Goal: Register for event/course

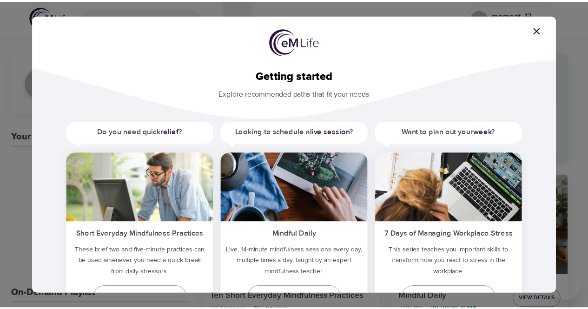
scroll to position [46, 0]
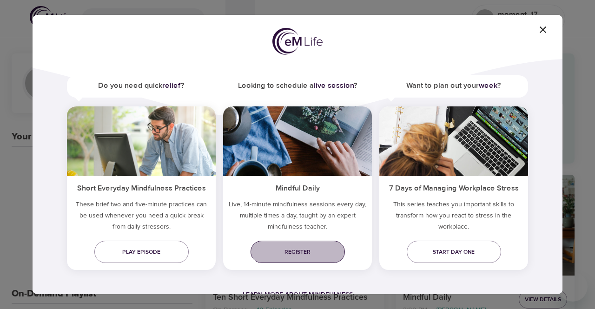
click at [313, 248] on span "Register" at bounding box center [297, 252] width 79 height 10
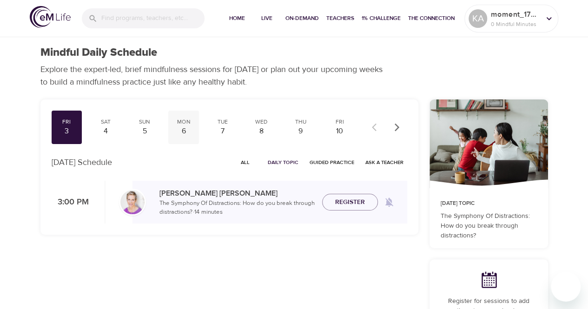
click at [196, 133] on div "Mon 6" at bounding box center [183, 127] width 31 height 33
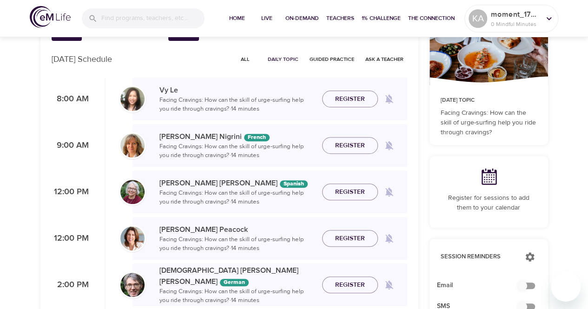
scroll to position [46, 0]
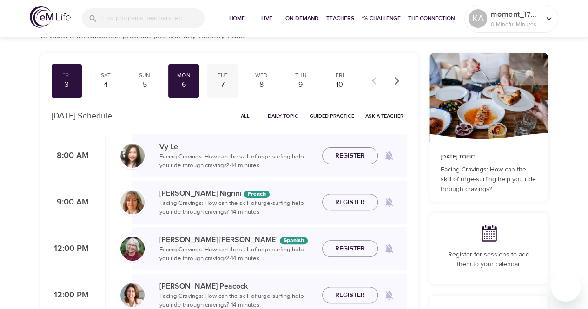
click at [223, 83] on div "7" at bounding box center [222, 84] width 23 height 11
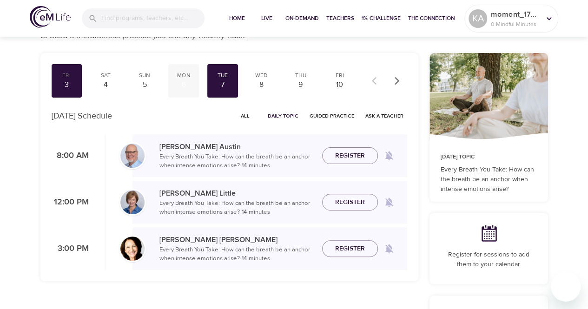
click at [188, 82] on div "6" at bounding box center [183, 84] width 23 height 11
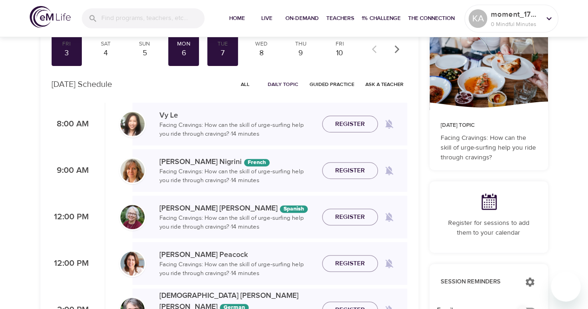
scroll to position [93, 0]
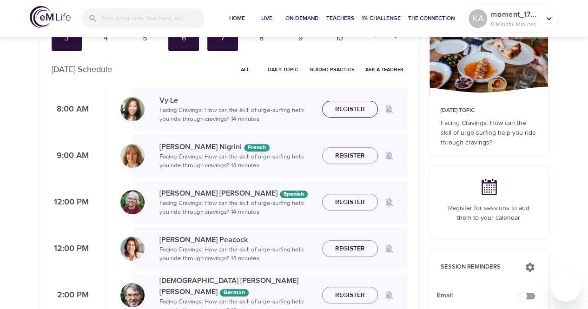
click at [355, 106] on span "Register" at bounding box center [350, 110] width 30 height 12
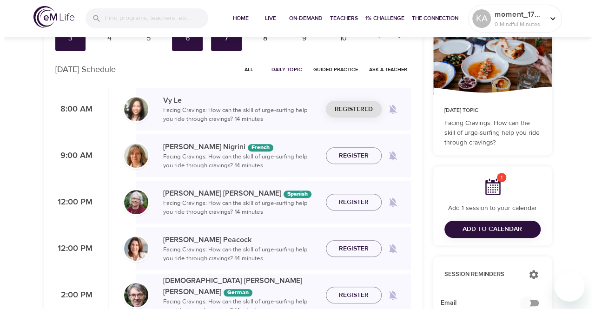
scroll to position [46, 0]
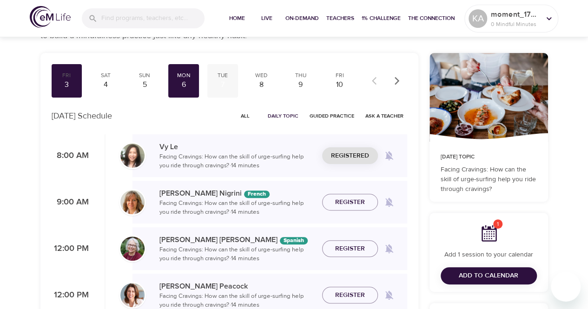
click at [224, 84] on div "7" at bounding box center [222, 84] width 23 height 11
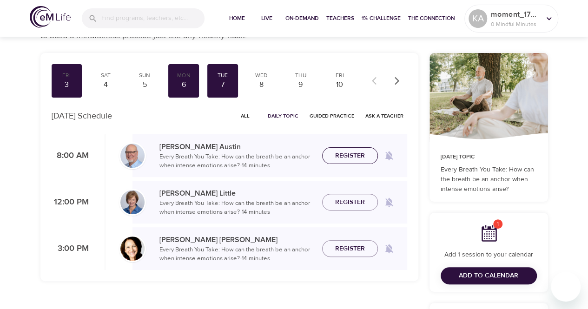
click at [343, 151] on span "Register" at bounding box center [350, 156] width 30 height 12
click at [266, 83] on div "8" at bounding box center [261, 84] width 23 height 11
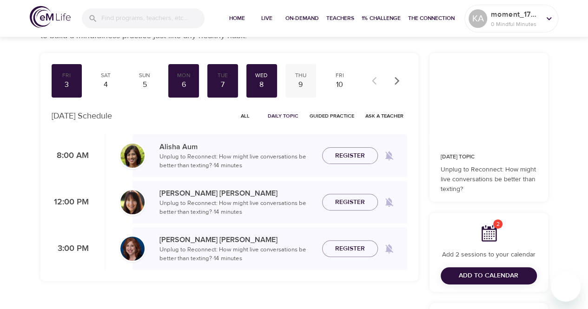
click at [305, 82] on div "9" at bounding box center [300, 84] width 23 height 11
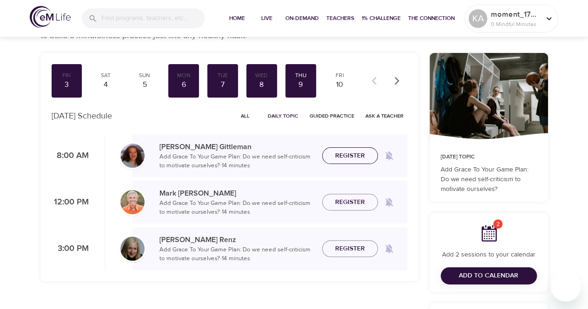
click at [344, 159] on span "Register" at bounding box center [350, 156] width 30 height 12
click at [342, 84] on div "10" at bounding box center [339, 84] width 23 height 11
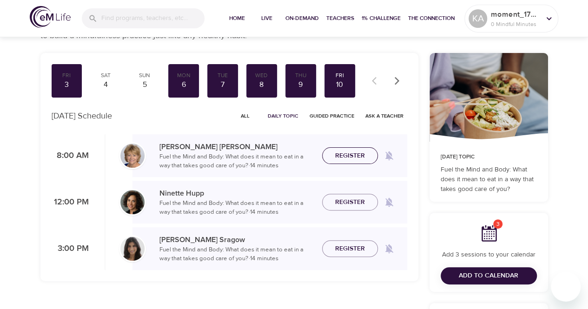
click at [344, 159] on span "Register" at bounding box center [350, 156] width 30 height 12
click at [400, 78] on icon "button" at bounding box center [396, 80] width 9 height 9
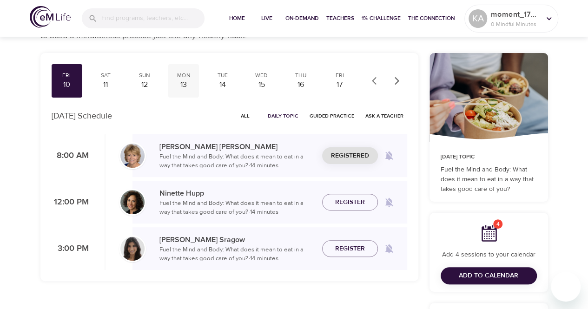
click at [186, 83] on div "13" at bounding box center [183, 84] width 23 height 11
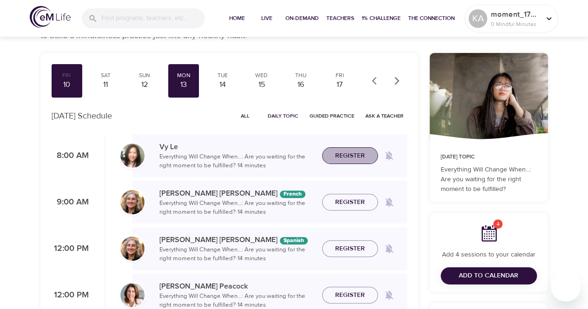
click at [356, 157] on span "Register" at bounding box center [350, 156] width 30 height 12
click at [223, 77] on div "Tue" at bounding box center [222, 76] width 23 height 8
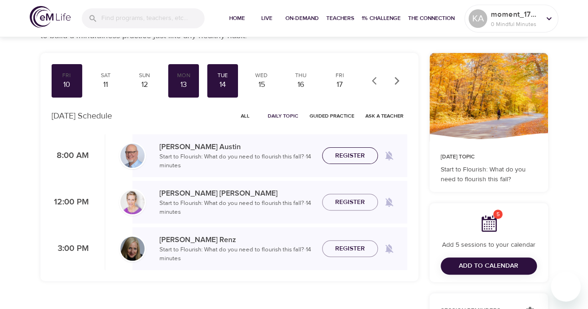
click at [332, 148] on button "Register" at bounding box center [350, 155] width 56 height 17
click at [263, 79] on div "Wed" at bounding box center [261, 76] width 23 height 8
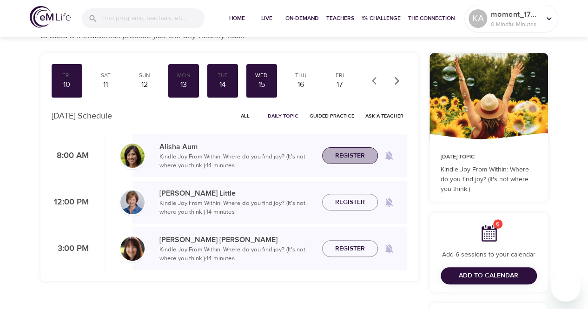
click at [358, 149] on button "Register" at bounding box center [350, 155] width 56 height 17
click at [305, 80] on div "16" at bounding box center [300, 84] width 23 height 11
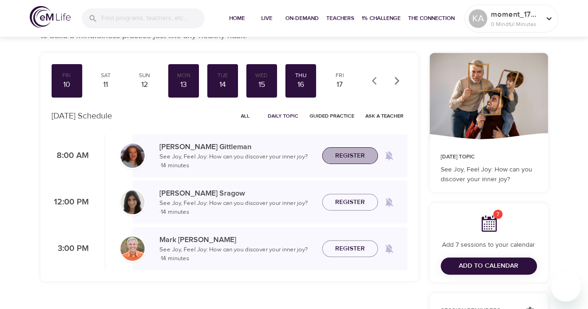
click at [339, 155] on span "Register" at bounding box center [350, 156] width 30 height 12
click at [340, 83] on div "17" at bounding box center [339, 84] width 23 height 11
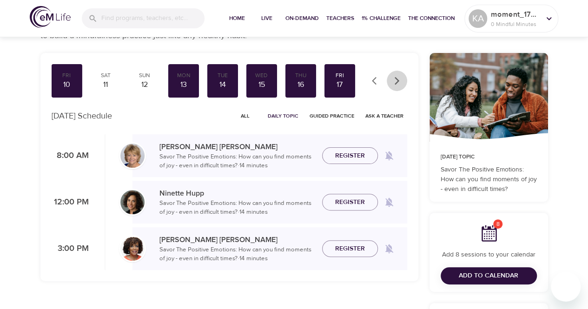
click at [392, 83] on icon "button" at bounding box center [396, 80] width 9 height 9
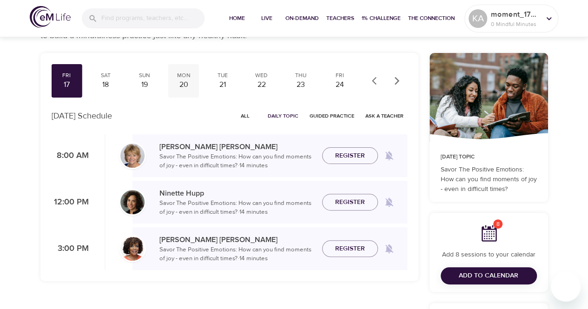
click at [193, 84] on div "20" at bounding box center [183, 84] width 23 height 11
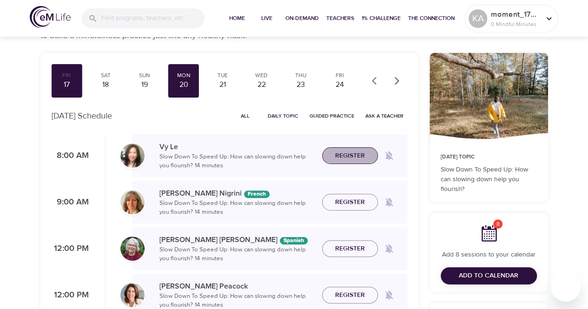
click at [348, 153] on span "Register" at bounding box center [350, 156] width 30 height 12
click at [223, 78] on div "Tue" at bounding box center [222, 76] width 23 height 8
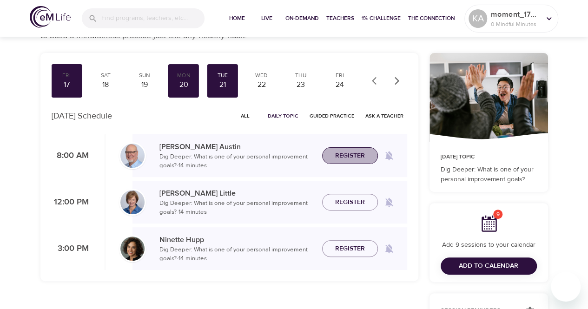
click at [354, 156] on span "Register" at bounding box center [350, 156] width 30 height 12
click at [267, 75] on div "Wed" at bounding box center [261, 76] width 23 height 8
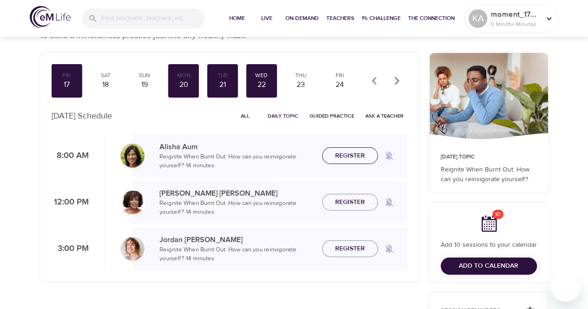
click at [333, 151] on span "Register" at bounding box center [349, 156] width 41 height 12
click at [299, 70] on div "Thu 23" at bounding box center [300, 80] width 31 height 33
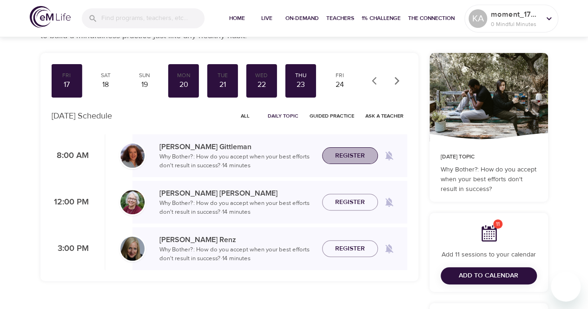
click at [359, 149] on button "Register" at bounding box center [350, 155] width 56 height 17
click at [336, 73] on div "Fri" at bounding box center [339, 76] width 23 height 8
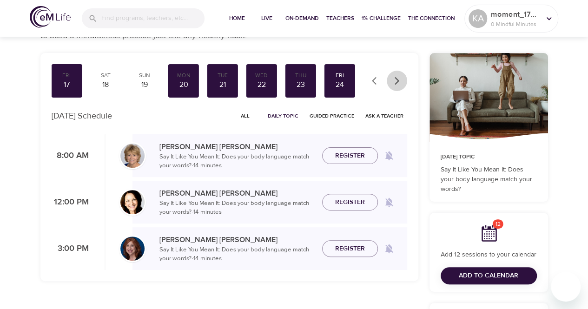
click at [392, 79] on icon "button" at bounding box center [396, 80] width 9 height 9
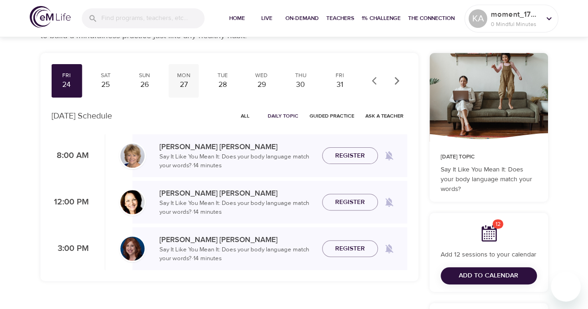
click at [188, 78] on div "Mon" at bounding box center [183, 76] width 23 height 8
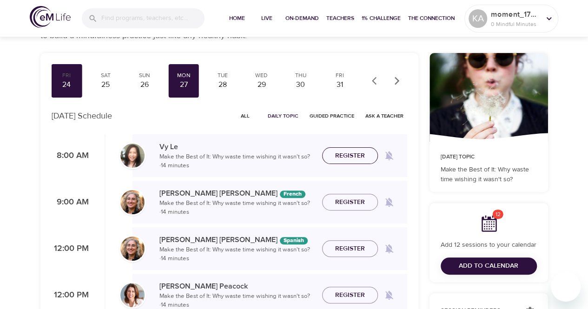
click at [344, 151] on span "Register" at bounding box center [350, 156] width 30 height 12
click at [230, 72] on div "Tue" at bounding box center [222, 76] width 23 height 8
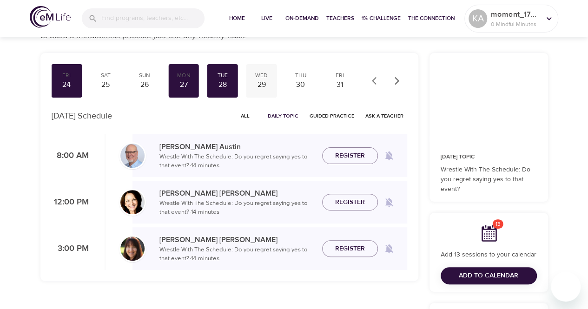
click at [256, 75] on div "Wed" at bounding box center [261, 76] width 23 height 8
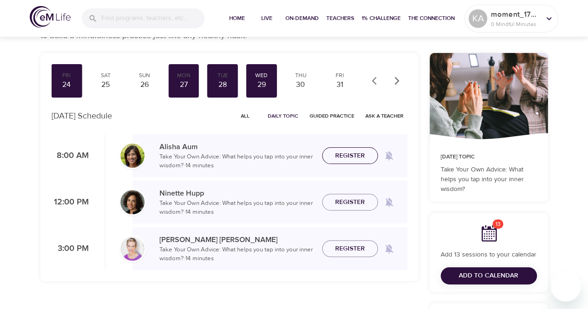
click at [349, 153] on span "Register" at bounding box center [350, 156] width 30 height 12
click at [301, 76] on div "Thu" at bounding box center [300, 76] width 23 height 8
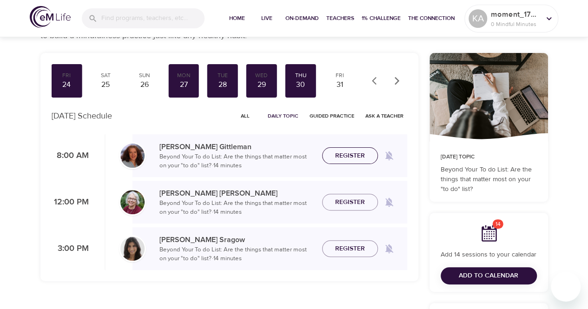
click at [343, 152] on span "Register" at bounding box center [350, 156] width 30 height 12
click at [346, 73] on div "Fri" at bounding box center [339, 76] width 23 height 8
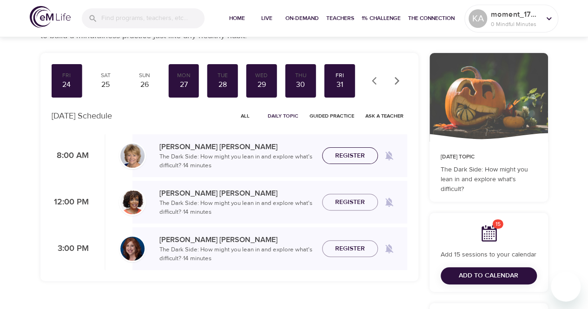
click at [347, 149] on button "Register" at bounding box center [350, 155] width 56 height 17
click at [496, 278] on span "Add to Calendar" at bounding box center [488, 276] width 59 height 12
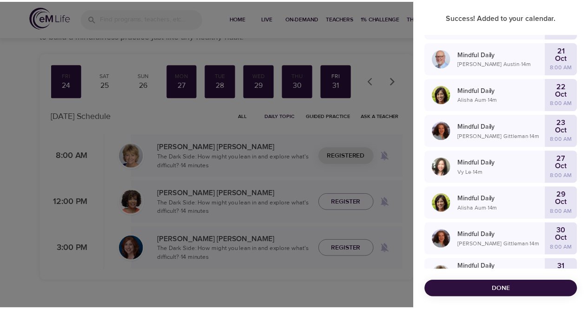
scroll to position [343, 0]
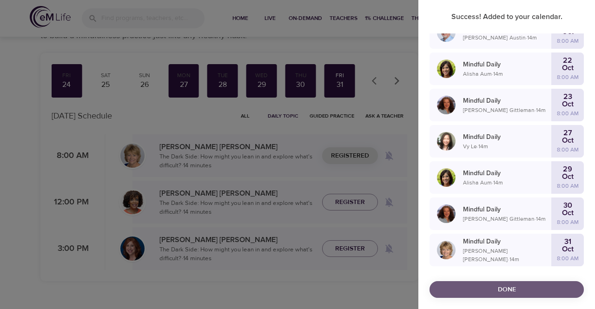
click at [520, 286] on span "Done" at bounding box center [506, 290] width 139 height 12
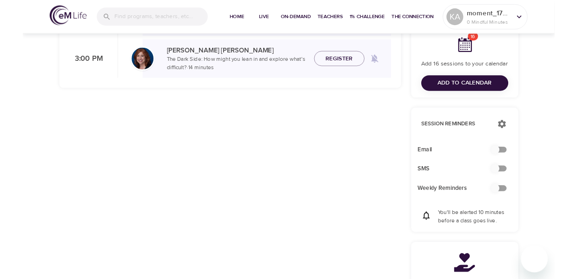
scroll to position [232, 0]
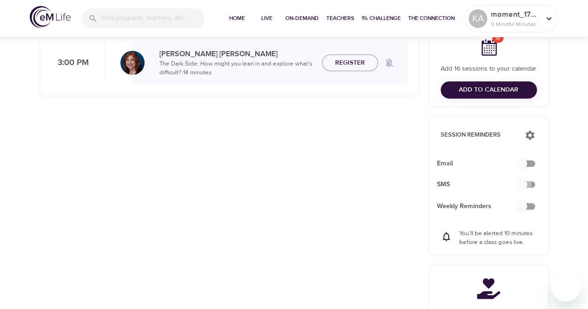
click at [525, 184] on input "checkbox" at bounding box center [522, 185] width 53 height 18
checkbox input "false"
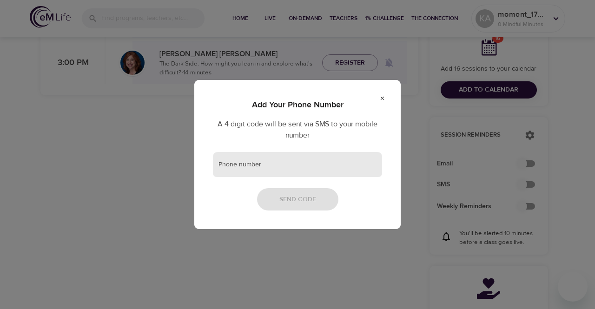
click at [279, 158] on input "text" at bounding box center [297, 164] width 169 height 25
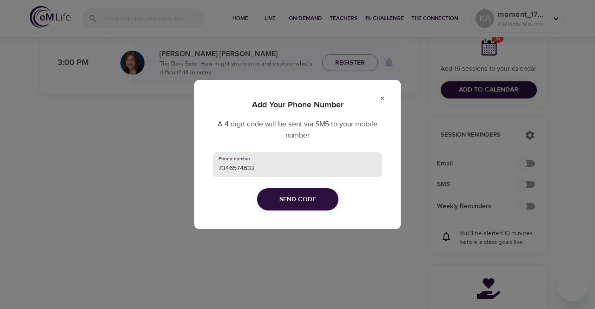
type input "7346574632"
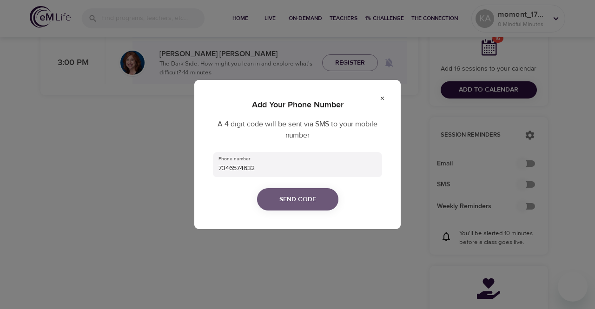
click at [286, 198] on span "Send Code" at bounding box center [297, 200] width 37 height 12
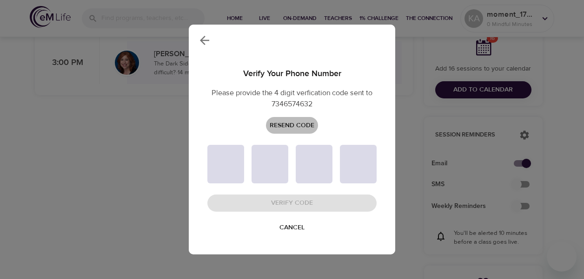
click at [299, 127] on span "Resend Code" at bounding box center [291, 126] width 45 height 12
click at [300, 225] on span "Cancel" at bounding box center [291, 228] width 25 height 12
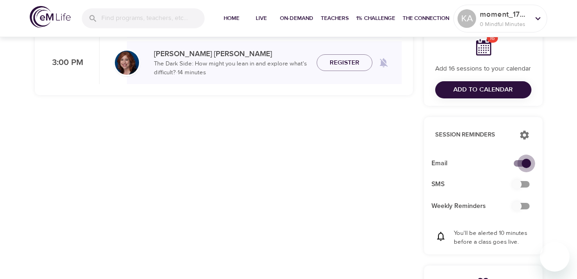
click at [526, 163] on input "checkbox" at bounding box center [526, 164] width 53 height 18
click at [519, 163] on input "checkbox" at bounding box center [516, 164] width 53 height 18
checkbox input "true"
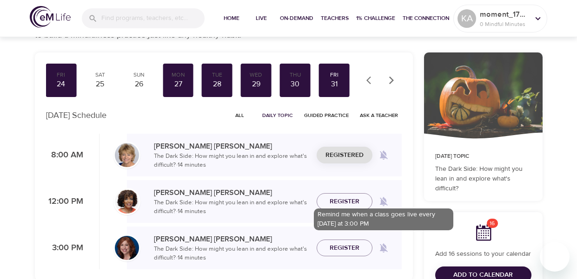
scroll to position [46, 0]
